Goal: Task Accomplishment & Management: Use online tool/utility

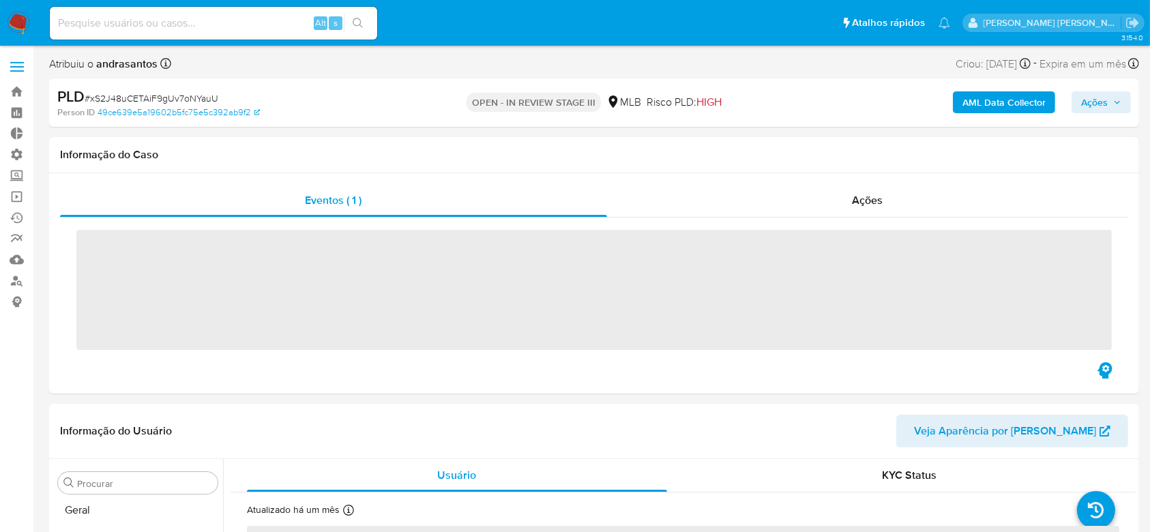
scroll to position [609, 0]
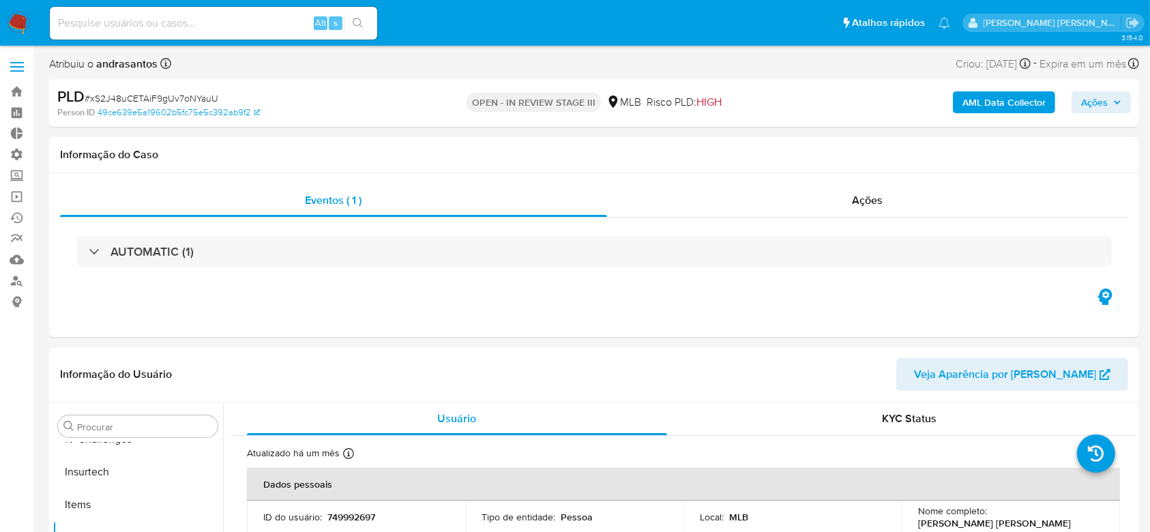
select select "10"
drag, startPoint x: 20, startPoint y: 196, endPoint x: 29, endPoint y: 187, distance: 13.0
click at [20, 196] on link "Operações em massa" at bounding box center [81, 196] width 162 height 21
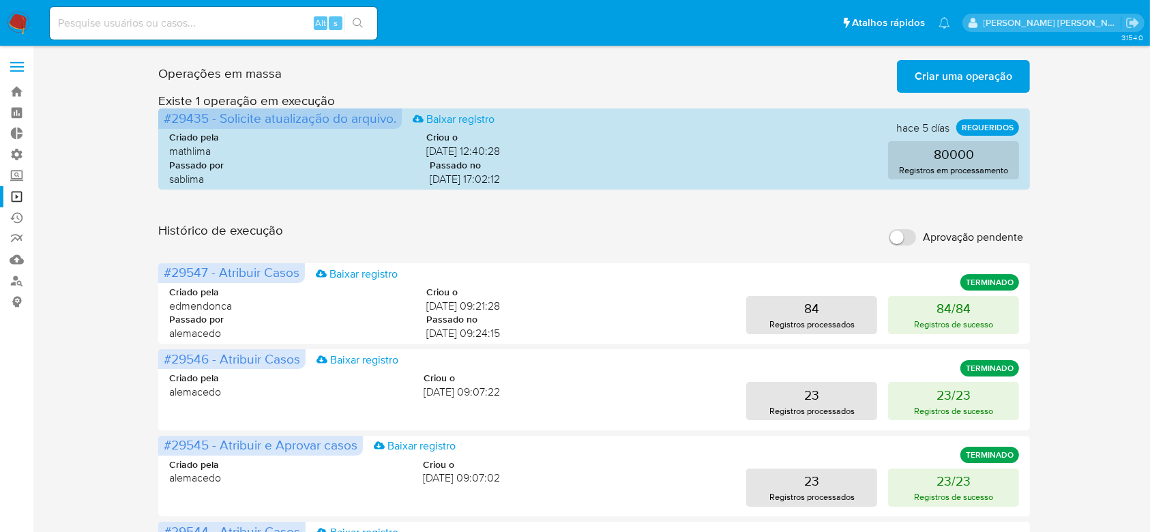
click at [942, 84] on span "Criar uma operação" at bounding box center [964, 76] width 98 height 30
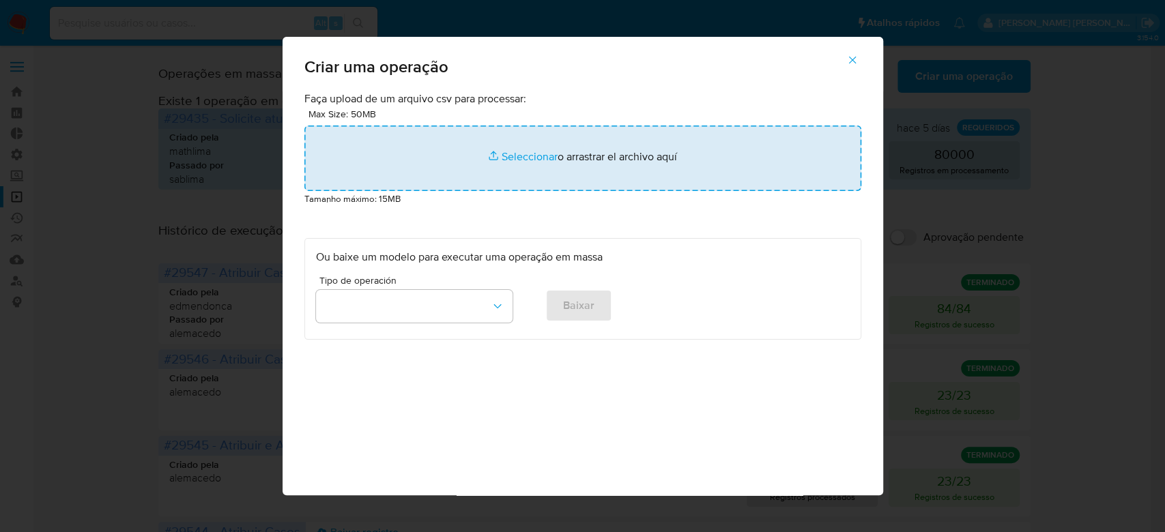
click at [536, 156] on input "file" at bounding box center [582, 158] width 557 height 65
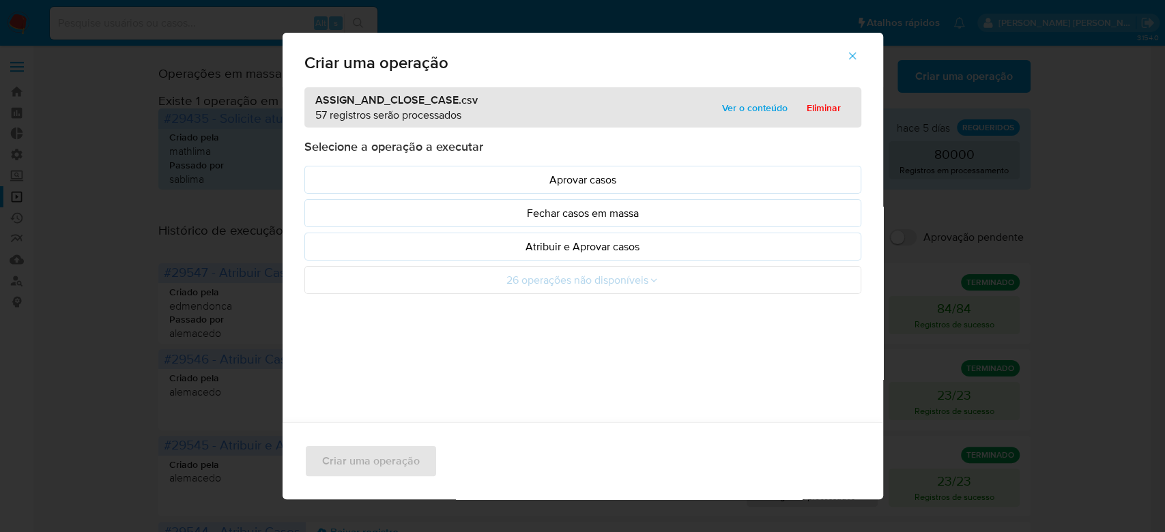
click at [725, 111] on span "Ver o conteúdo" at bounding box center [754, 107] width 65 height 19
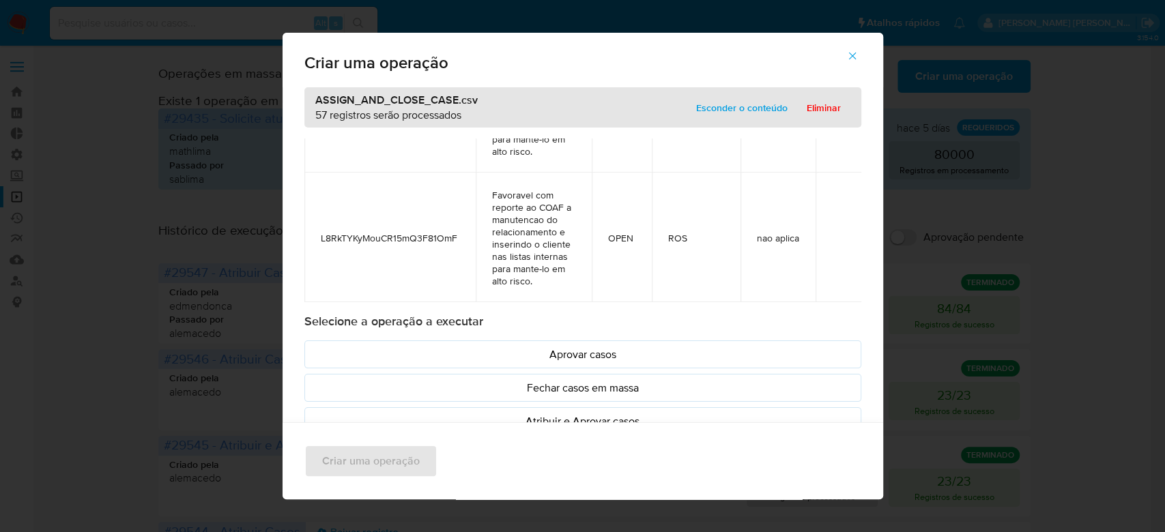
scroll to position [6636, 0]
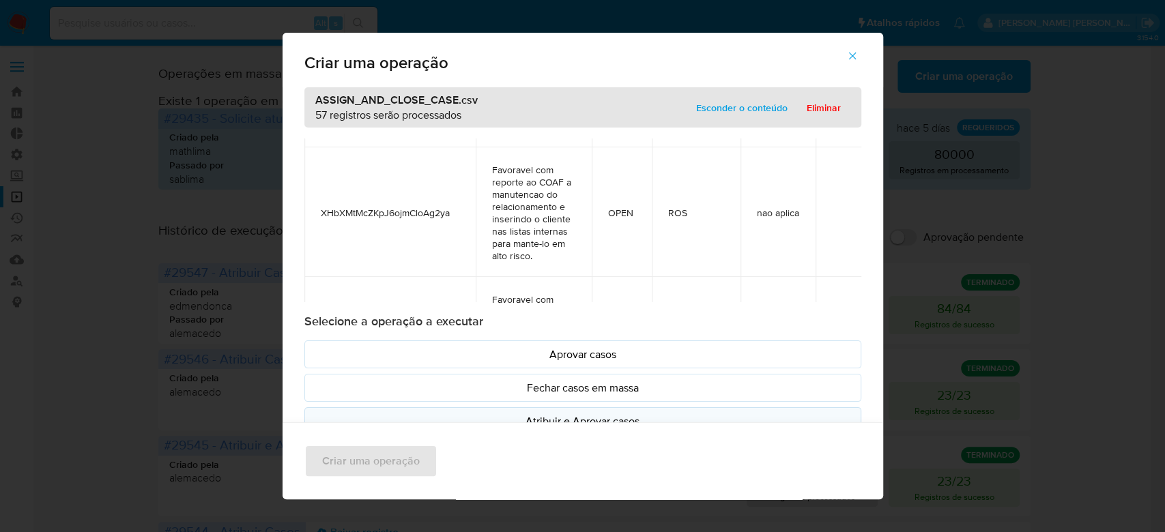
click at [579, 418] on p "Atribuir e Aprovar casos" at bounding box center [583, 421] width 534 height 16
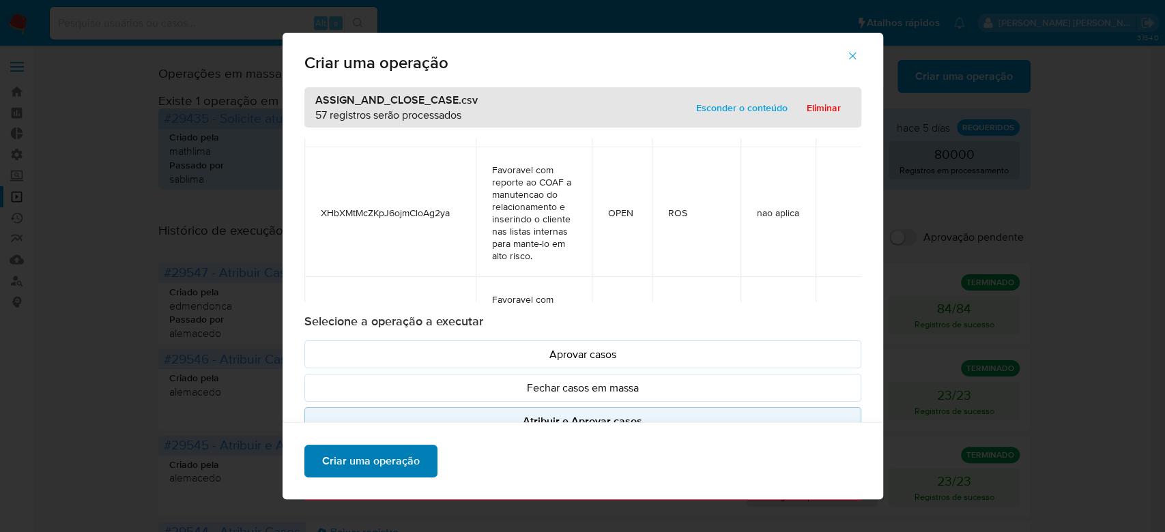
click at [346, 446] on span "Criar uma operação" at bounding box center [371, 461] width 98 height 30
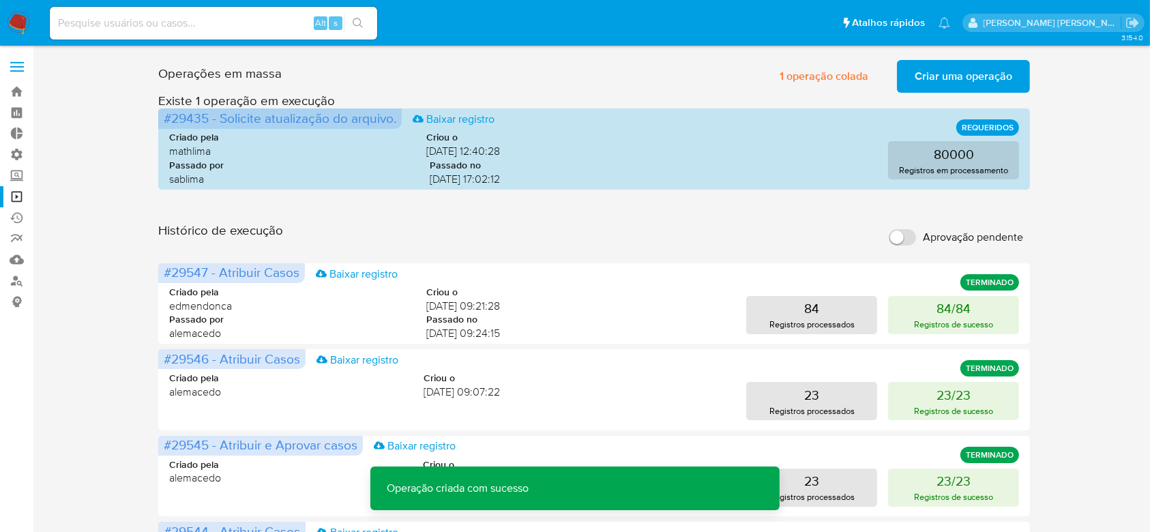
click at [947, 74] on span "Criar uma operação" at bounding box center [964, 76] width 98 height 30
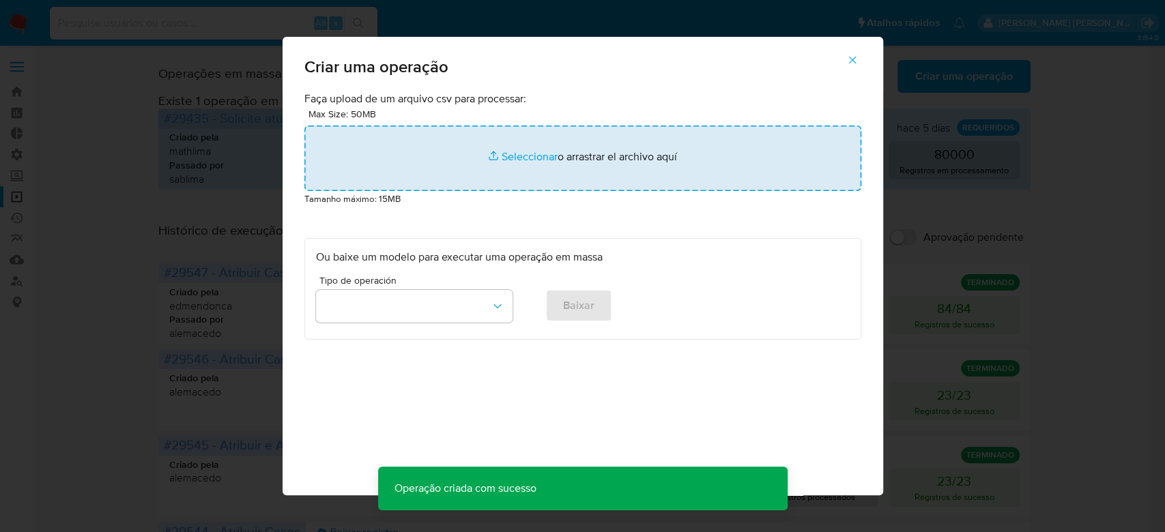
click at [532, 158] on input "file" at bounding box center [582, 158] width 557 height 65
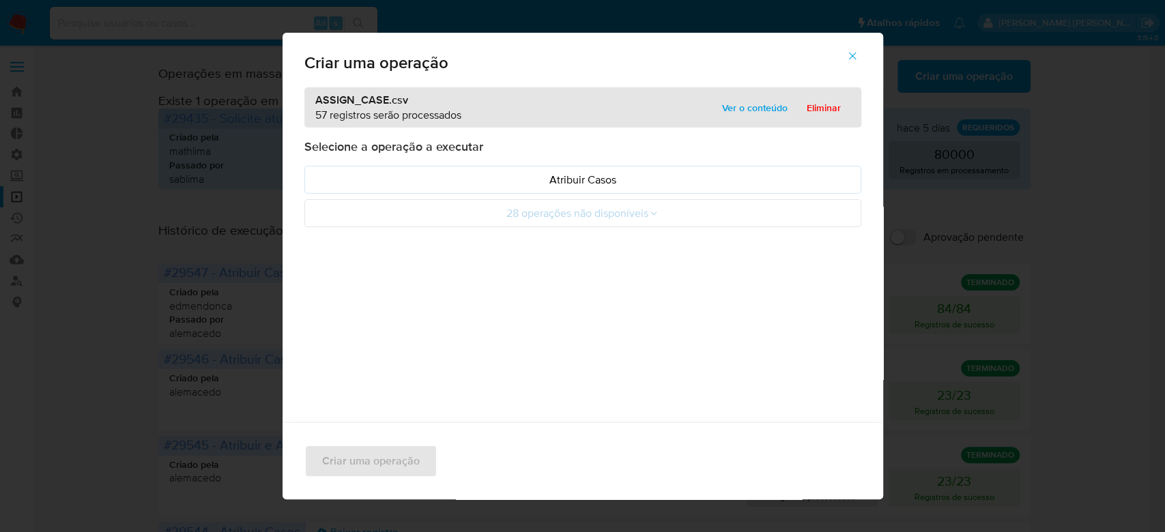
click at [735, 108] on span "Ver o conteúdo" at bounding box center [754, 107] width 65 height 19
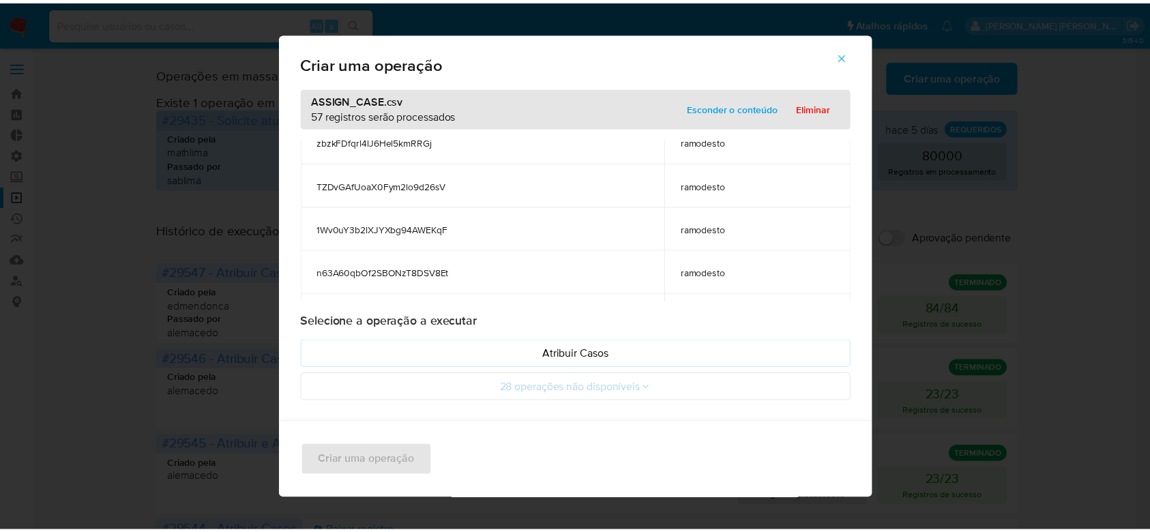
scroll to position [454, 0]
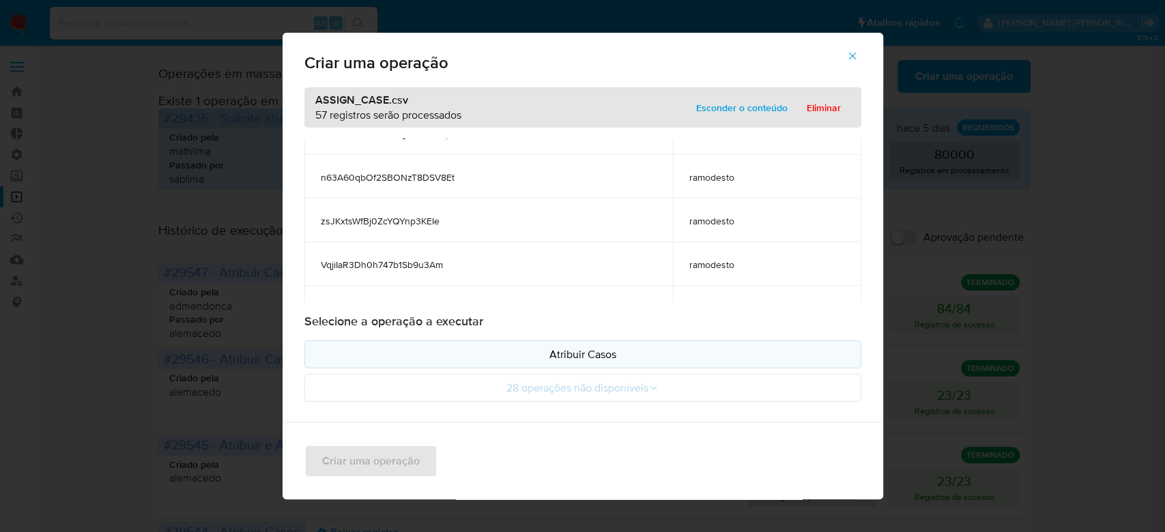
click at [607, 352] on p "Atribuir Casos" at bounding box center [583, 355] width 534 height 16
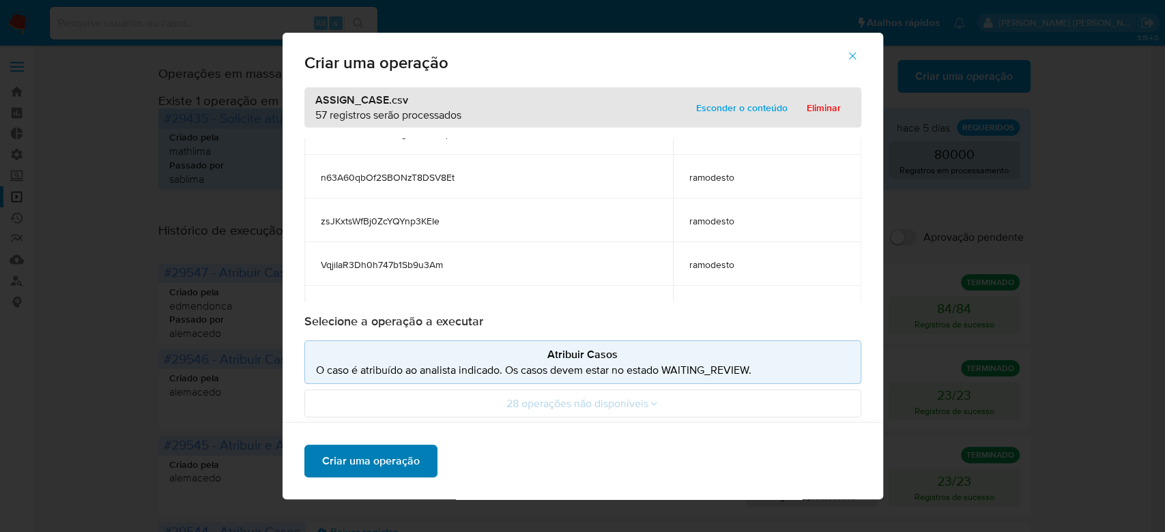
click at [398, 461] on span "Criar uma operação" at bounding box center [371, 461] width 98 height 30
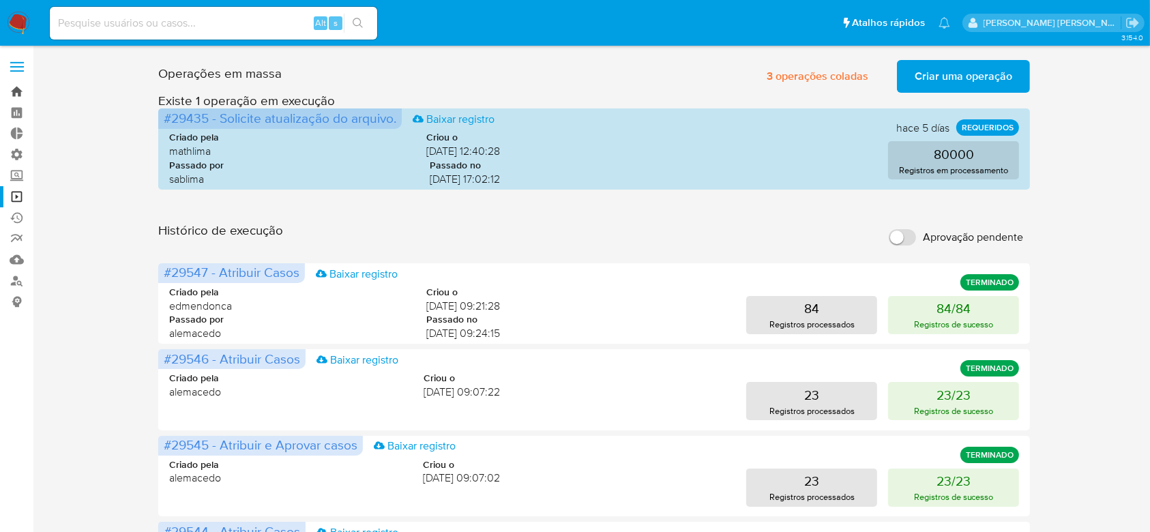
click at [20, 91] on link "Bandeja" at bounding box center [81, 91] width 162 height 21
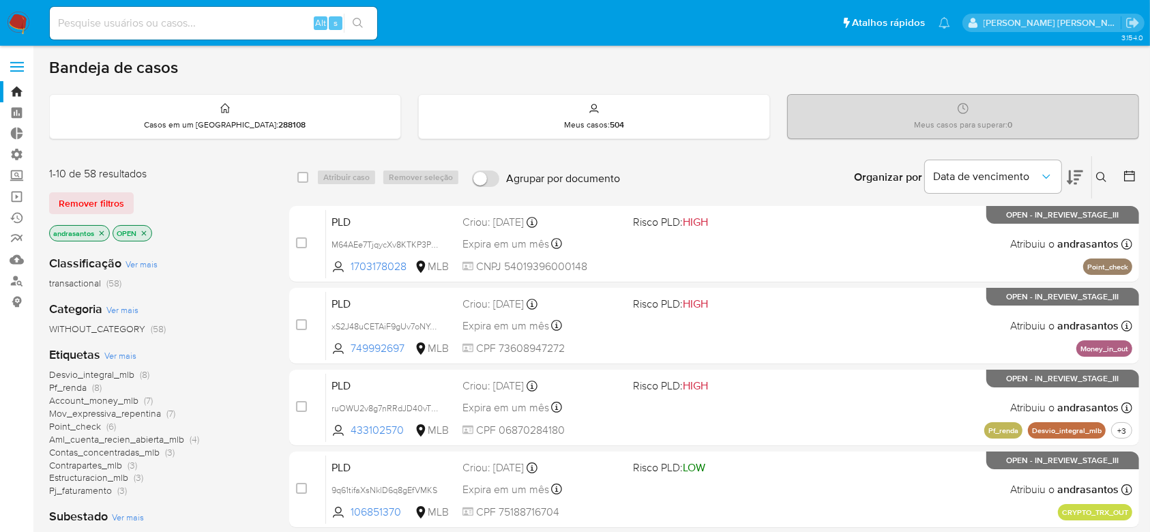
click at [103, 235] on icon "close-filter" at bounding box center [102, 233] width 8 height 8
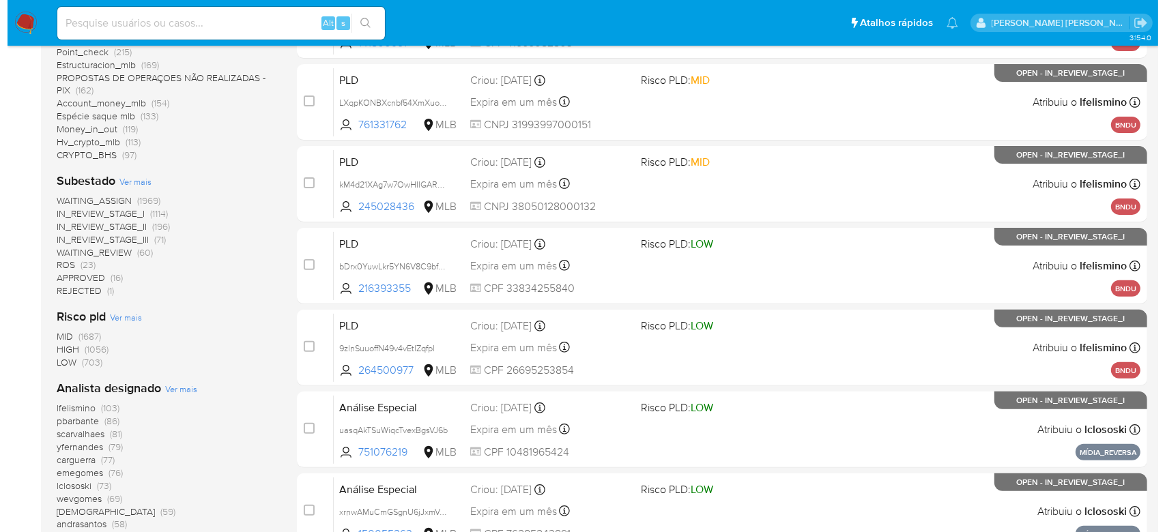
scroll to position [364, 0]
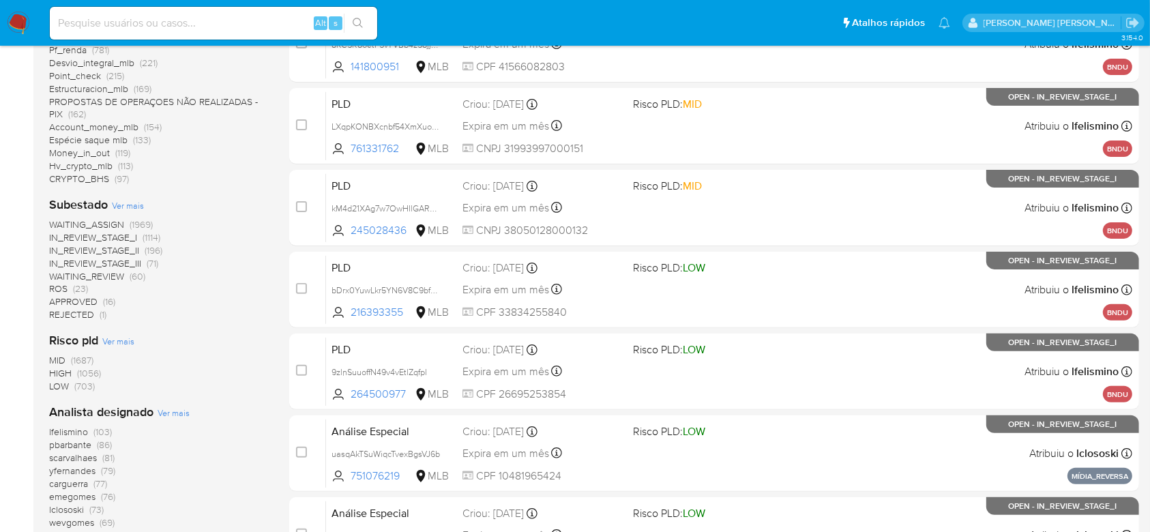
click at [139, 207] on span "Ver mais" at bounding box center [128, 205] width 32 height 12
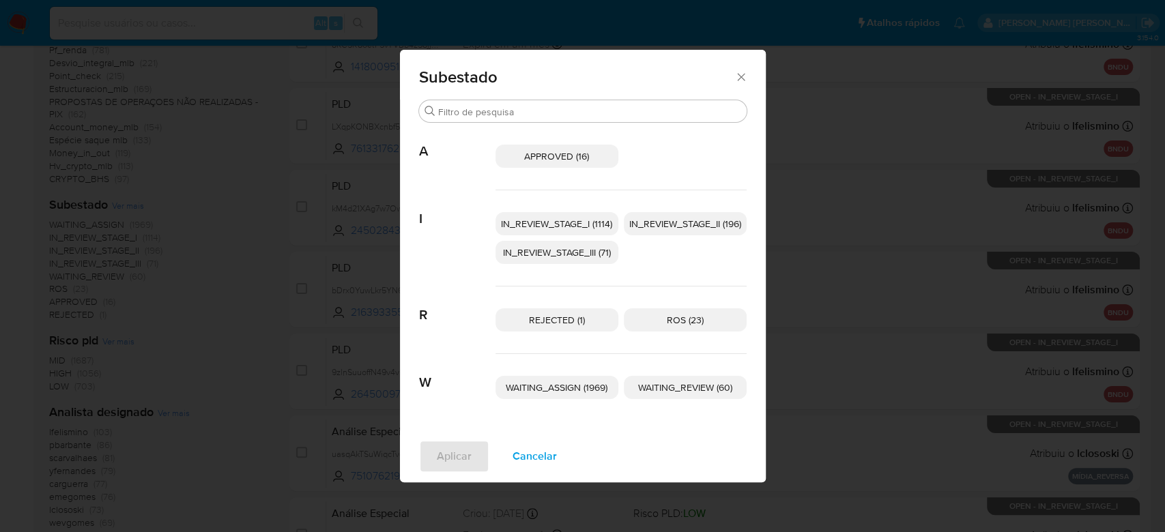
click at [539, 221] on span "IN_REVIEW_STAGE_I (1114)" at bounding box center [556, 224] width 111 height 14
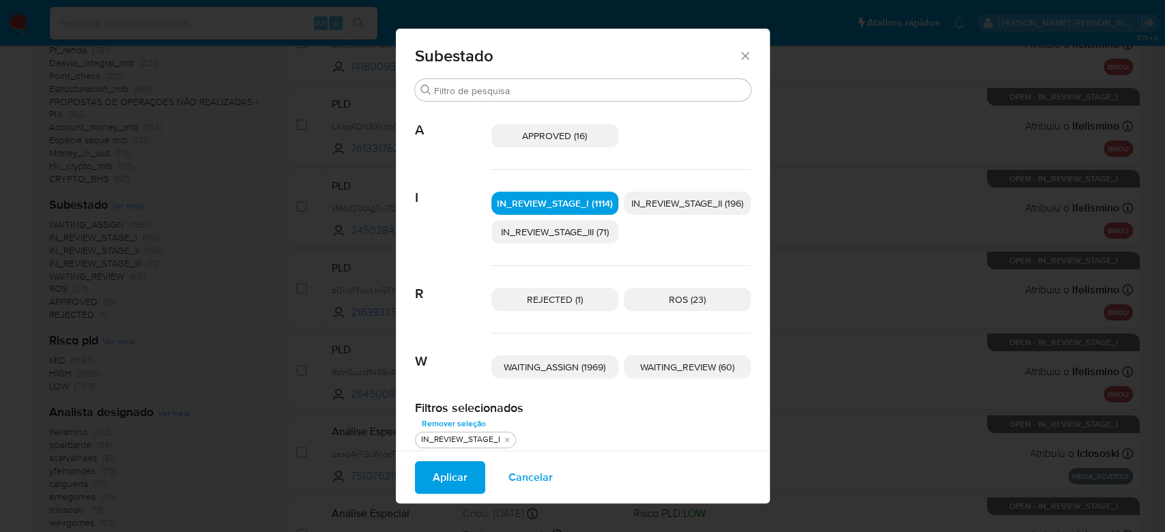
click at [675, 207] on span "IN_REVIEW_STAGE_II (196)" at bounding box center [687, 203] width 112 height 14
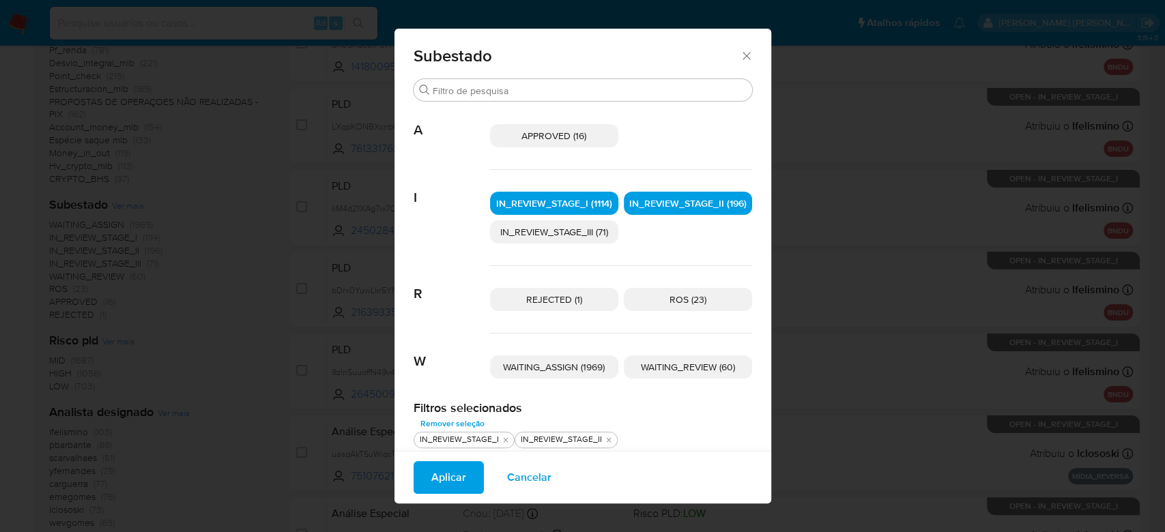
click at [467, 477] on button "Aplicar" at bounding box center [448, 477] width 70 height 33
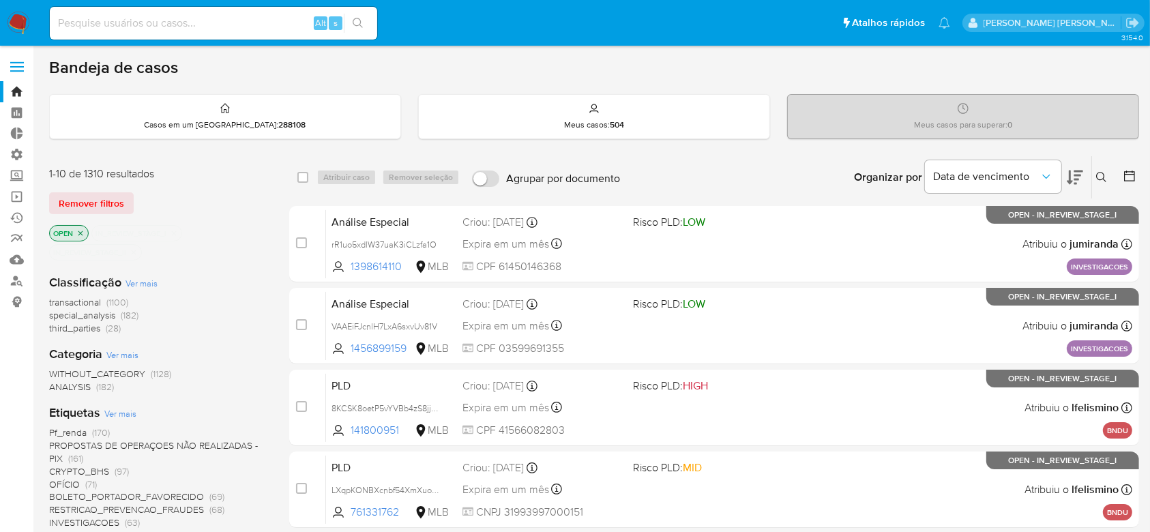
click at [1134, 176] on icon at bounding box center [1130, 176] width 14 height 14
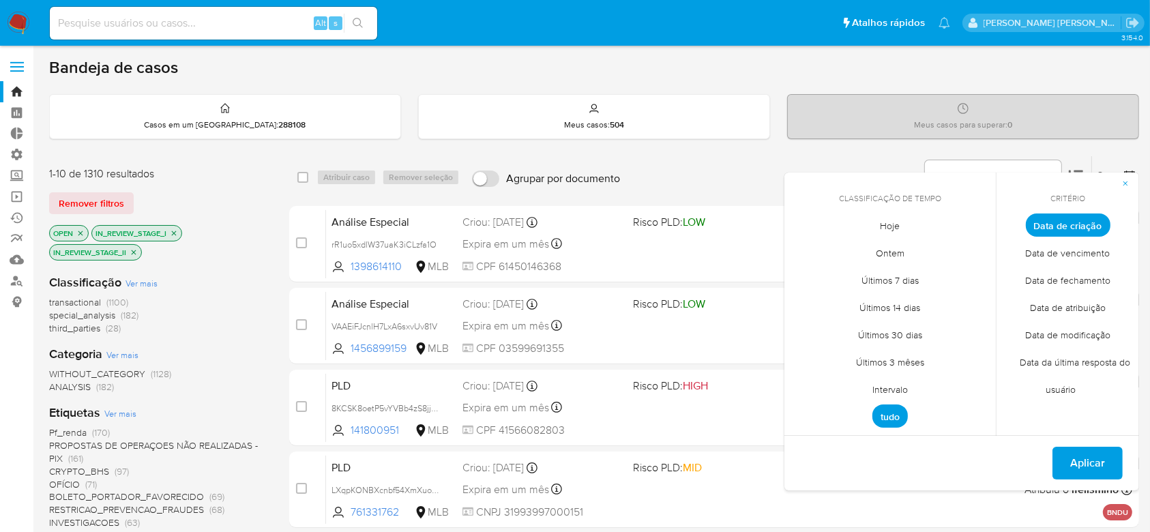
click at [884, 383] on span "Intervalo" at bounding box center [890, 390] width 64 height 28
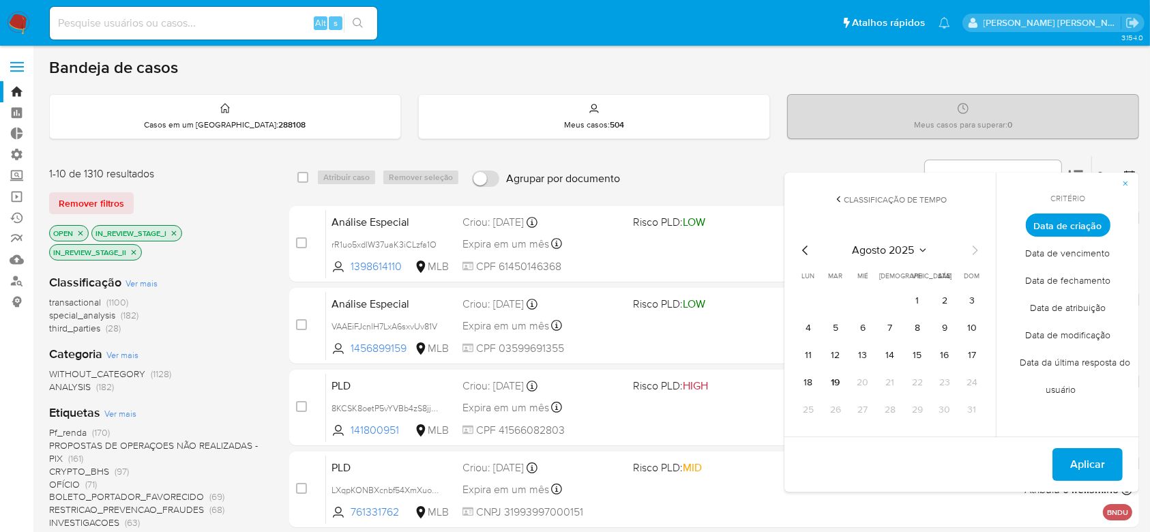
click at [802, 248] on icon "Mes anterior" at bounding box center [806, 250] width 16 height 16
click at [839, 297] on button "1" at bounding box center [836, 301] width 22 height 22
click at [978, 257] on icon "Mes siguiente" at bounding box center [975, 250] width 16 height 16
click at [949, 328] on button "9" at bounding box center [945, 328] width 22 height 22
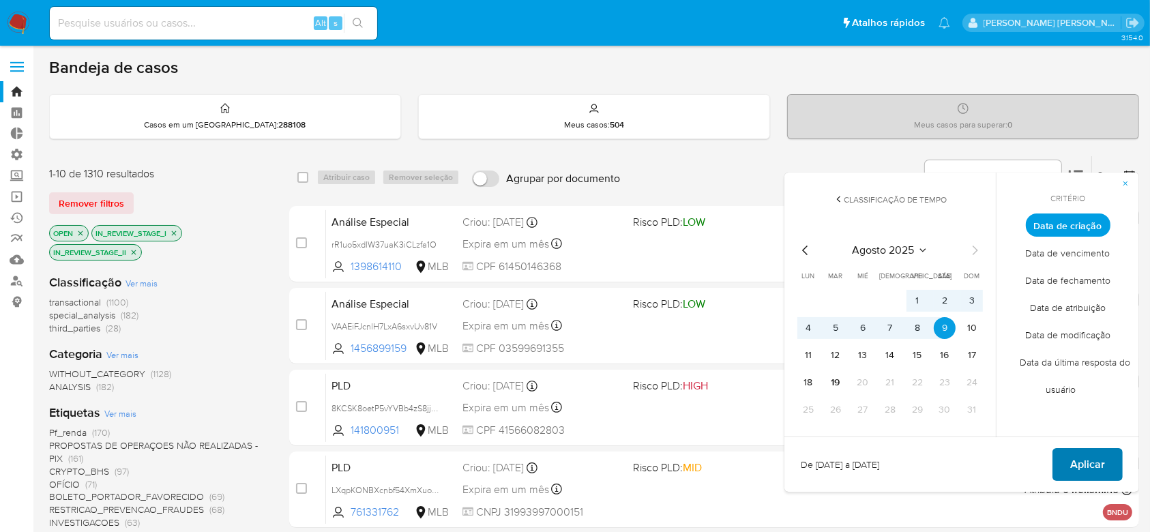
click at [1075, 462] on span "Aplicar" at bounding box center [1087, 465] width 35 height 30
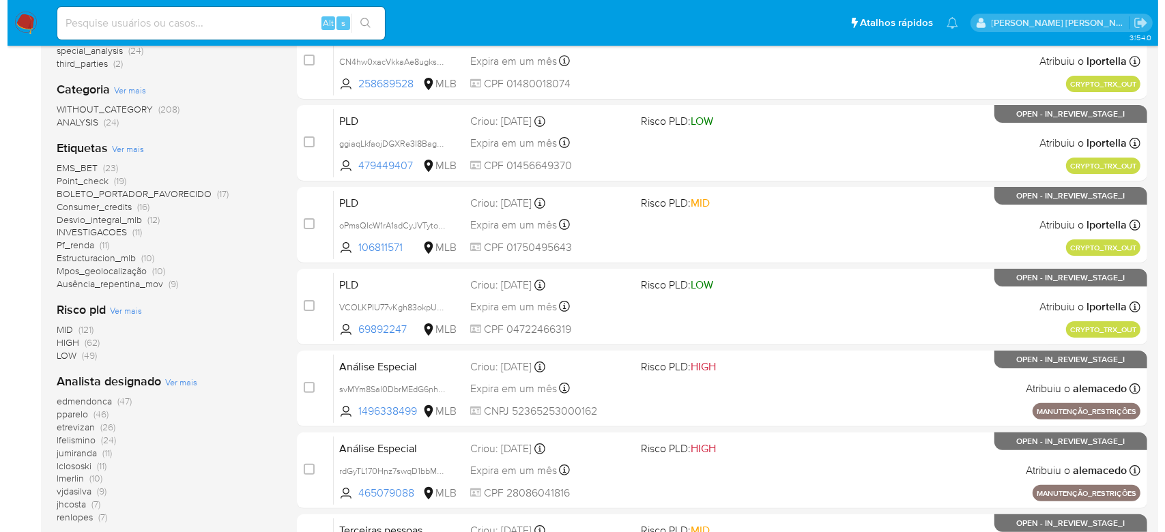
scroll to position [273, 0]
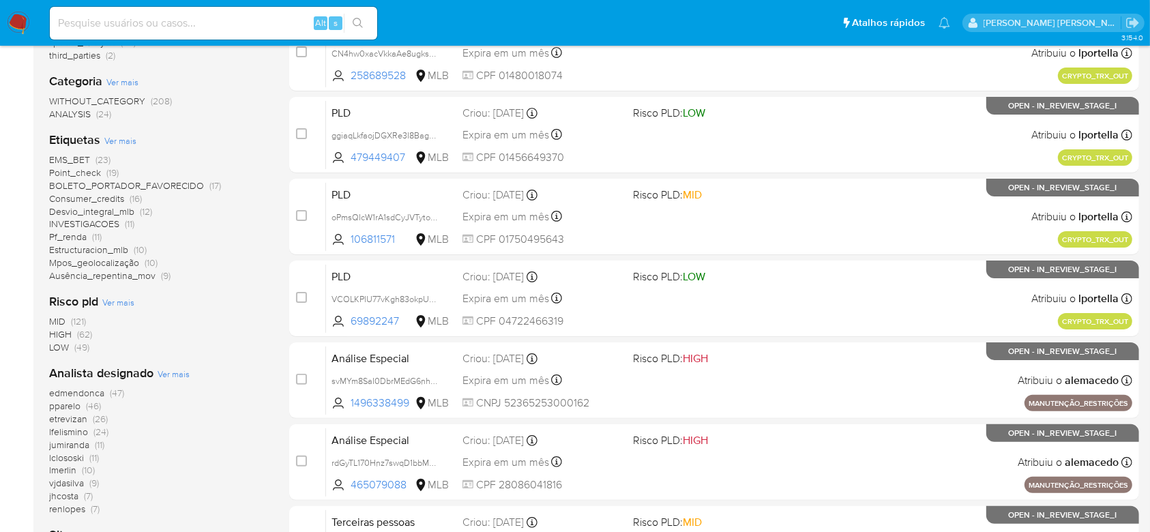
click at [184, 374] on span "Ver mais" at bounding box center [174, 374] width 32 height 12
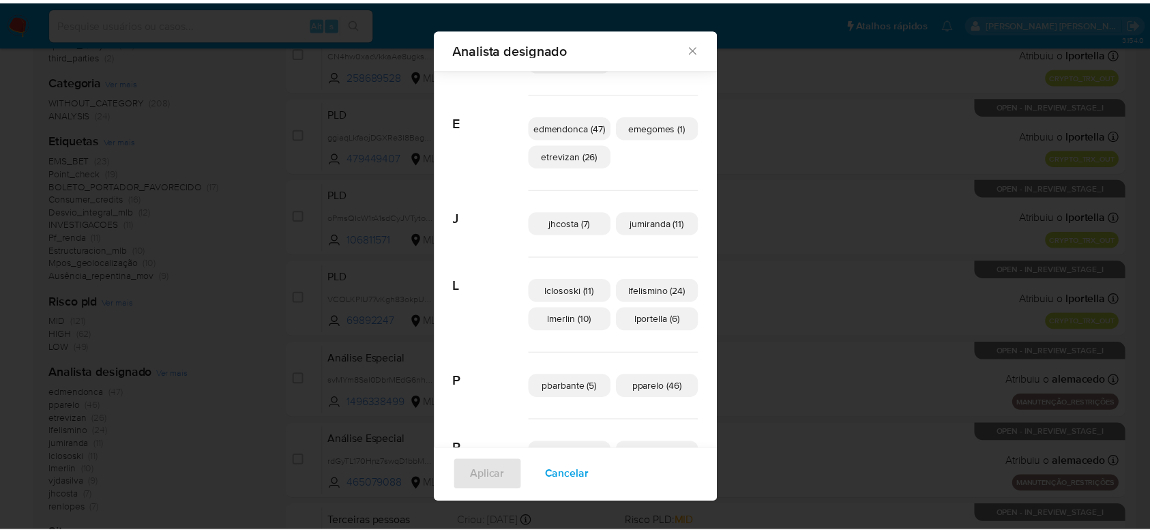
scroll to position [344, 0]
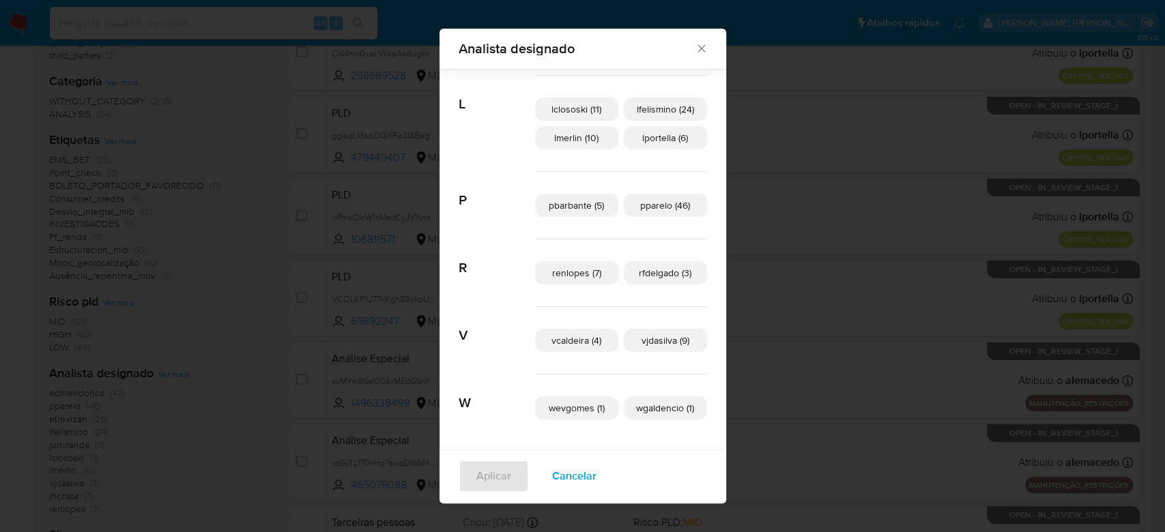
click at [261, 269] on div "Analista designado Procurar A aconceicao (2) alemacedo (5) analmeida (2) D dtol…" at bounding box center [582, 266] width 1165 height 532
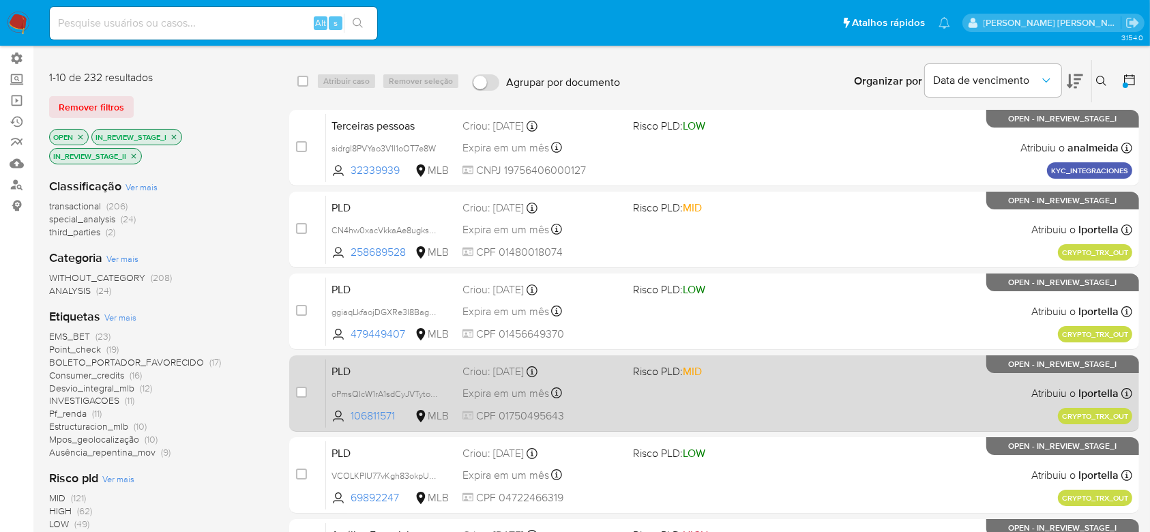
scroll to position [0, 0]
